Goal: Find specific page/section: Find specific page/section

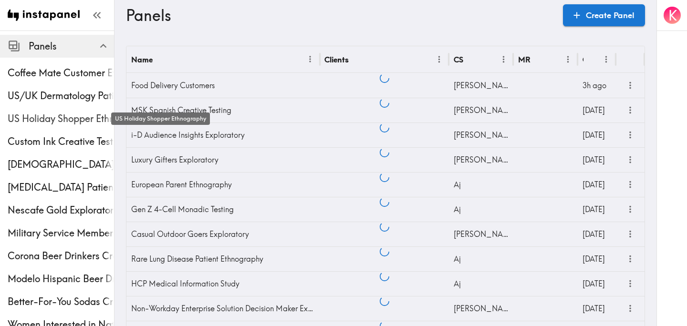
click at [55, 117] on span "US Holiday Shopper Ethnography" at bounding box center [61, 118] width 106 height 13
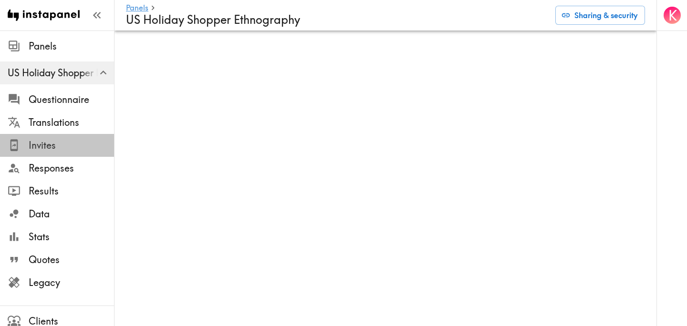
click at [61, 151] on span "Invites" at bounding box center [71, 145] width 85 height 13
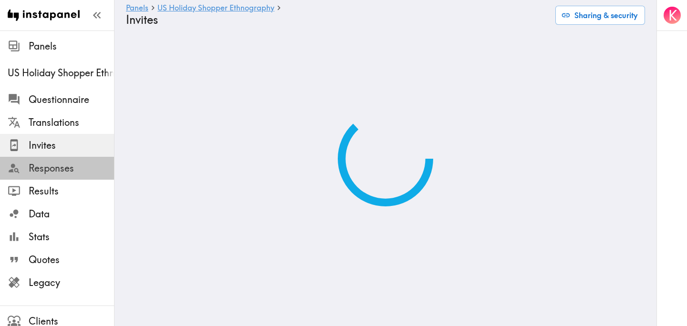
click at [64, 169] on span "Responses" at bounding box center [71, 168] width 85 height 13
